Goal: Task Accomplishment & Management: Use online tool/utility

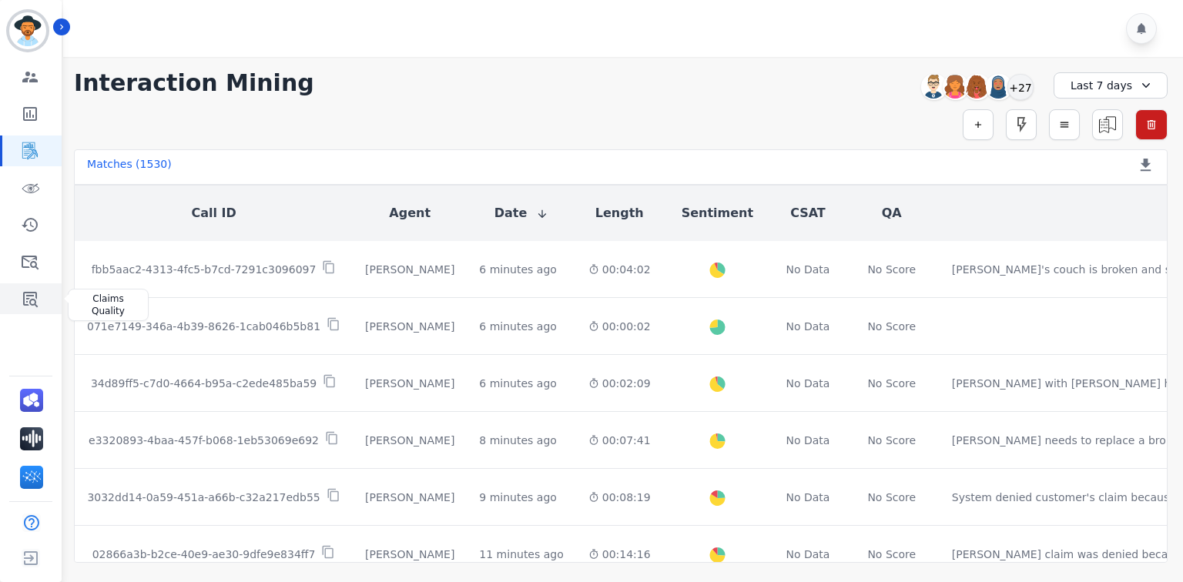
click at [40, 302] on link "Sidebar" at bounding box center [31, 298] width 59 height 31
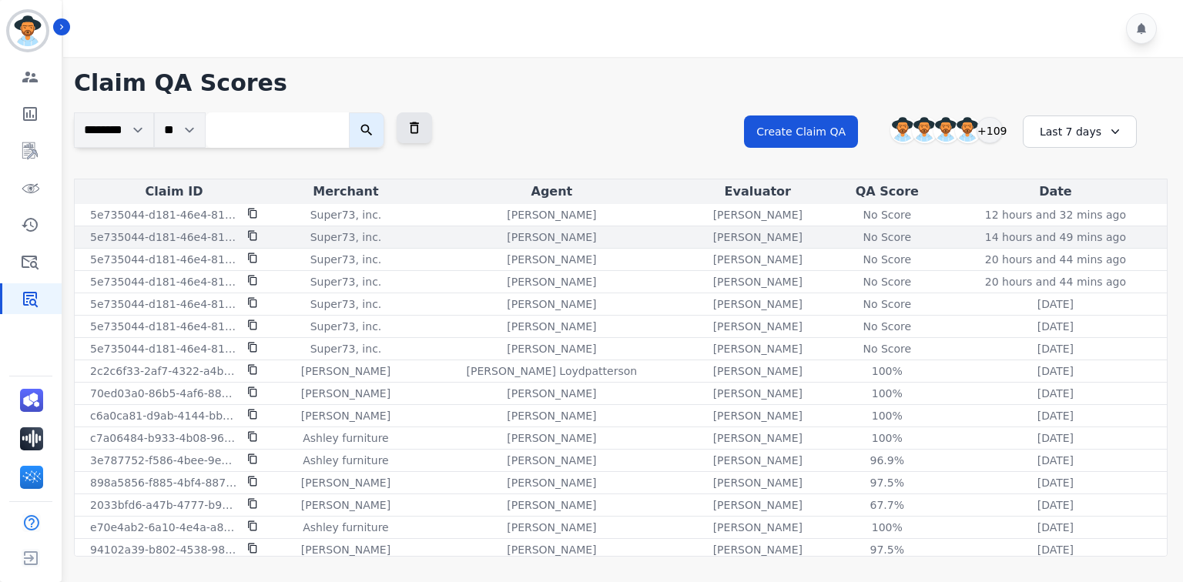
click at [853, 234] on div "No Score" at bounding box center [887, 237] width 69 height 15
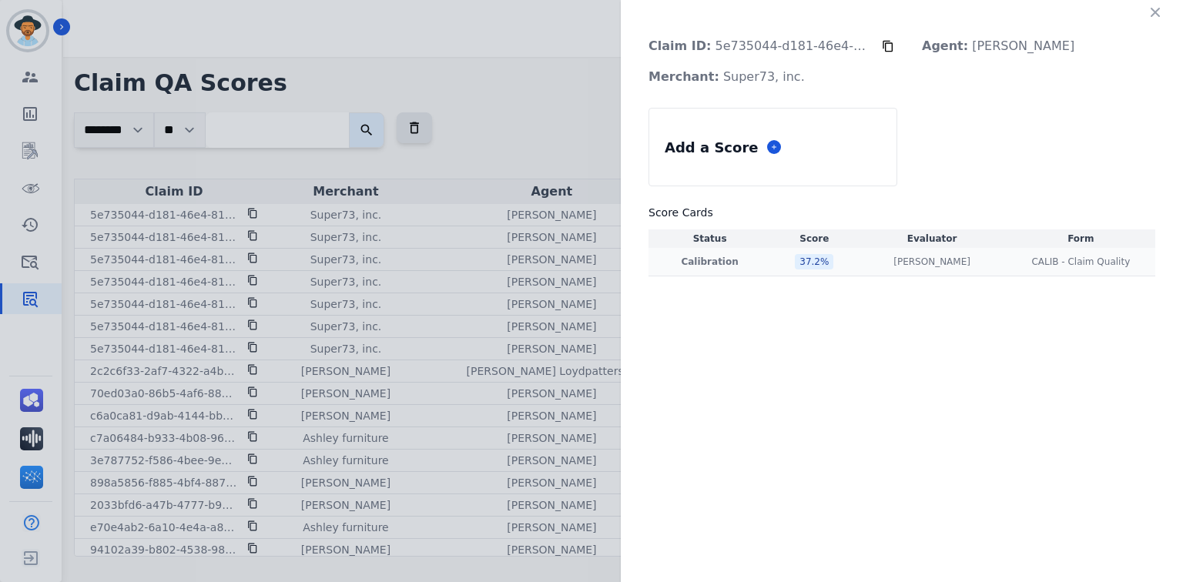
click at [807, 261] on div "37.2 %" at bounding box center [814, 261] width 39 height 15
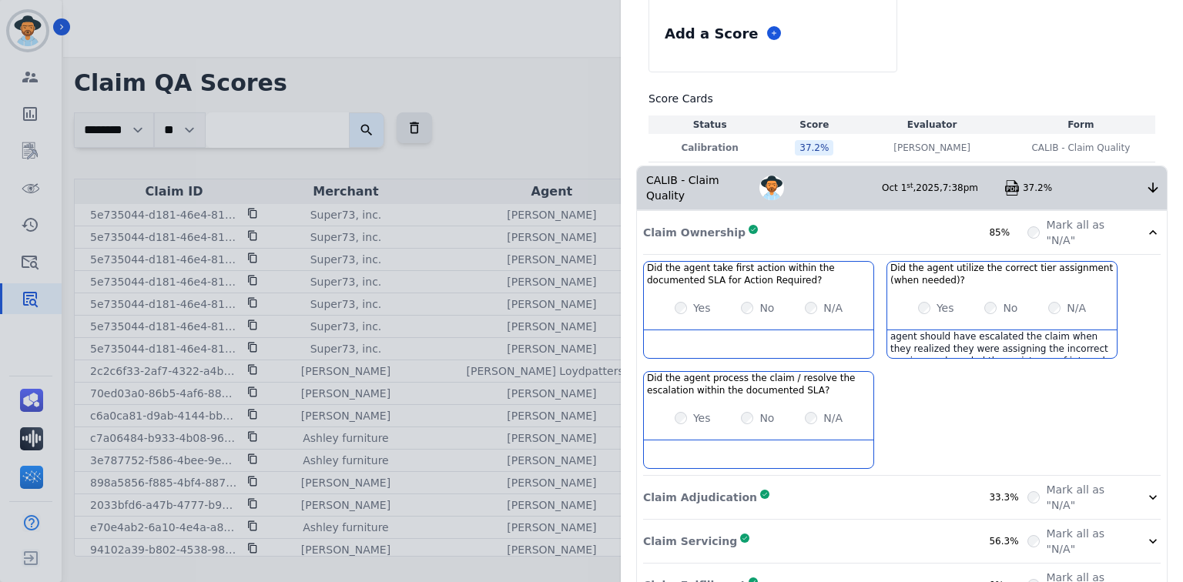
scroll to position [269, 0]
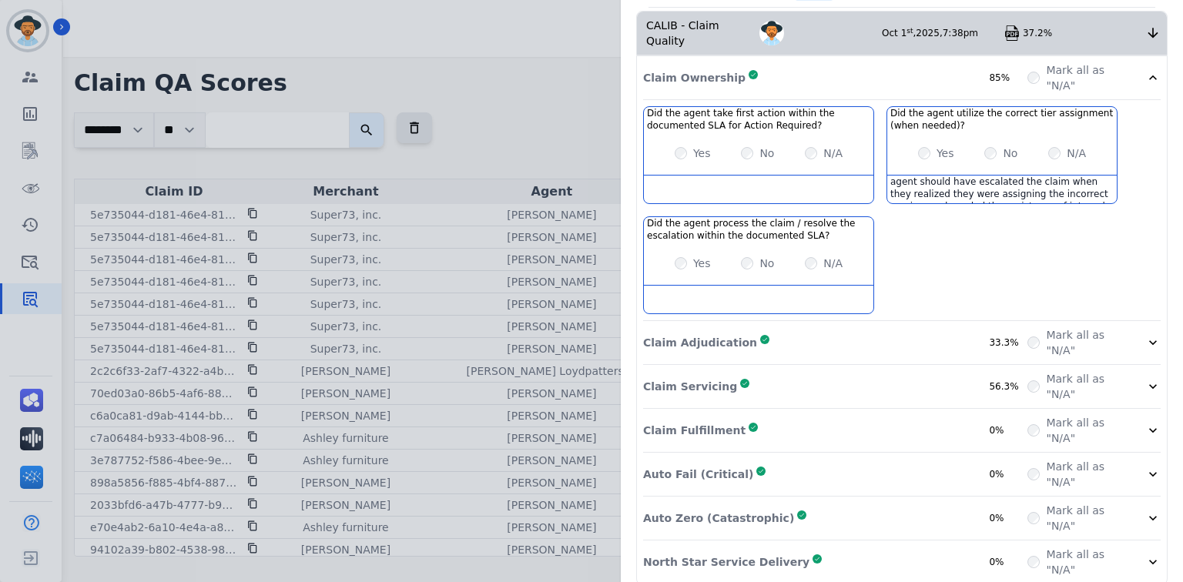
click at [804, 459] on div "Auto Fail (Critical) Complete 0%" at bounding box center [835, 474] width 384 height 31
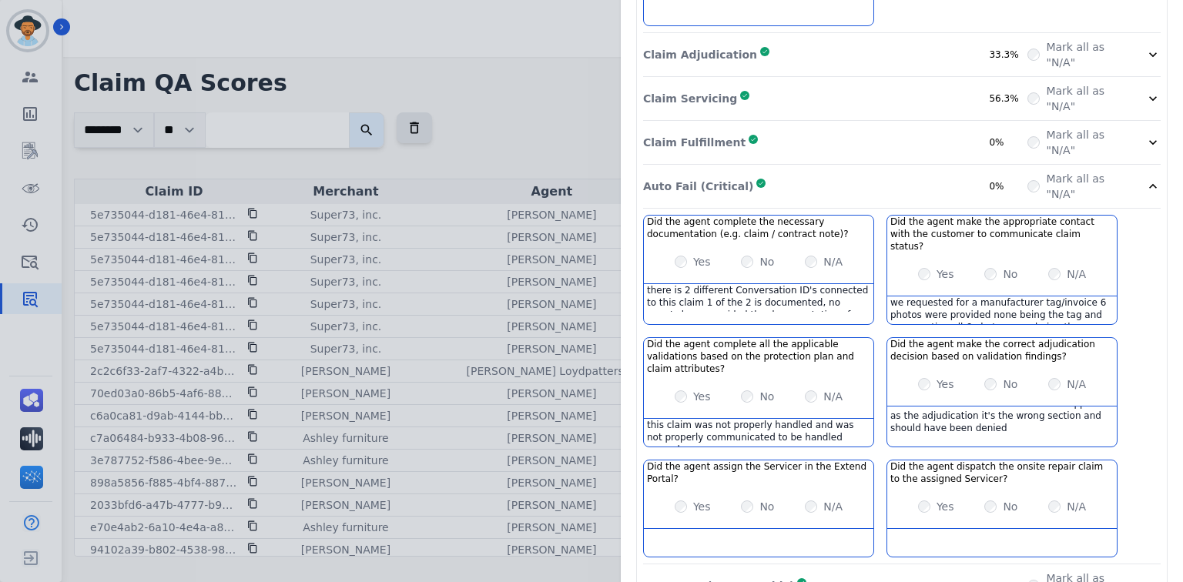
scroll to position [577, 0]
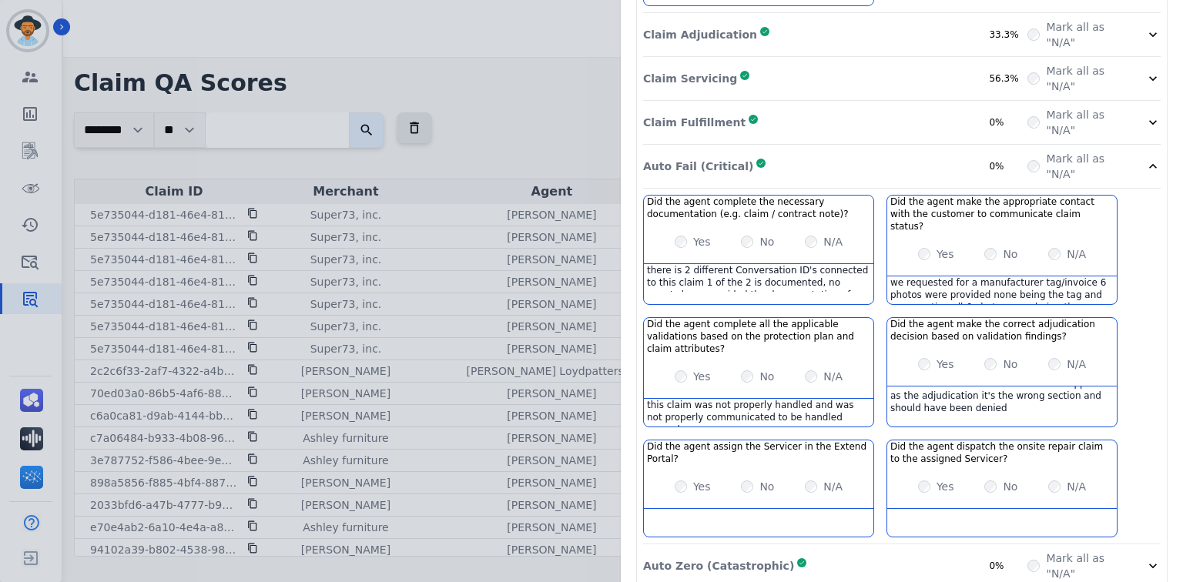
click at [834, 551] on div "Auto Zero (Catastrophic) Complete 0%" at bounding box center [835, 566] width 384 height 31
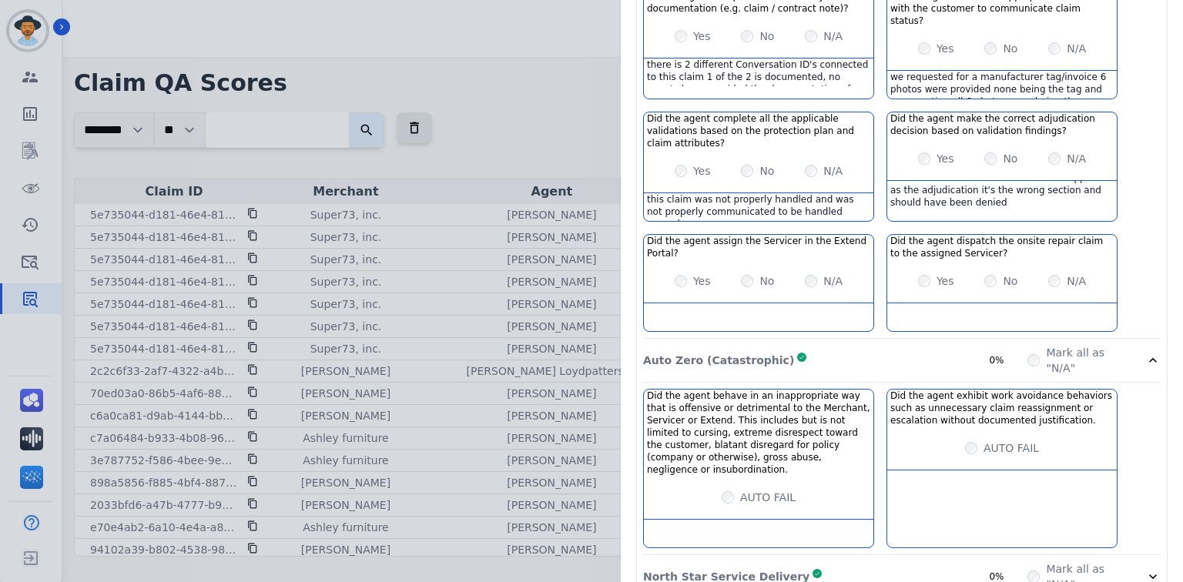
scroll to position [759, 0]
